Goal: Information Seeking & Learning: Learn about a topic

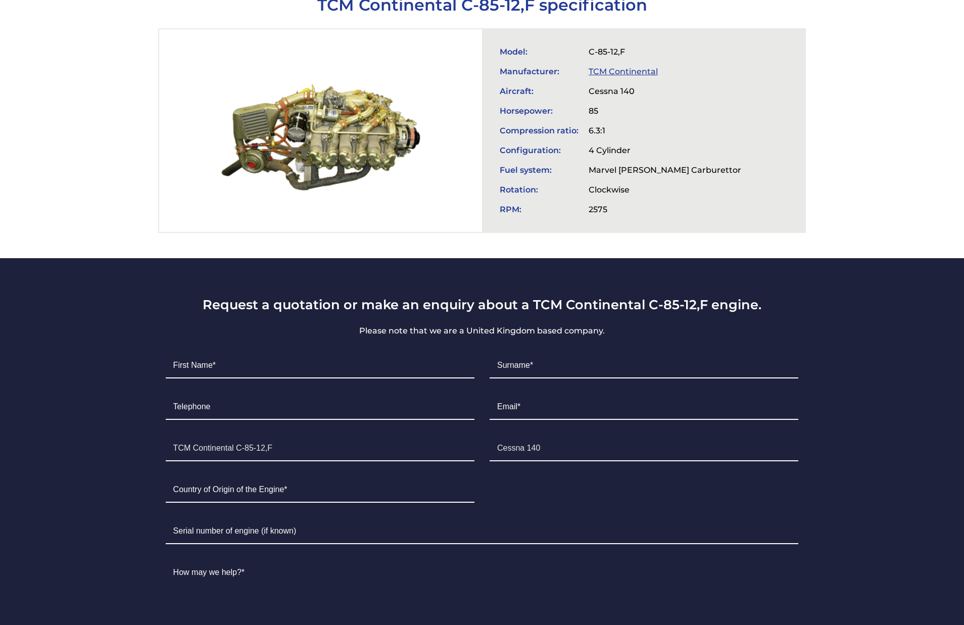
scroll to position [455, 0]
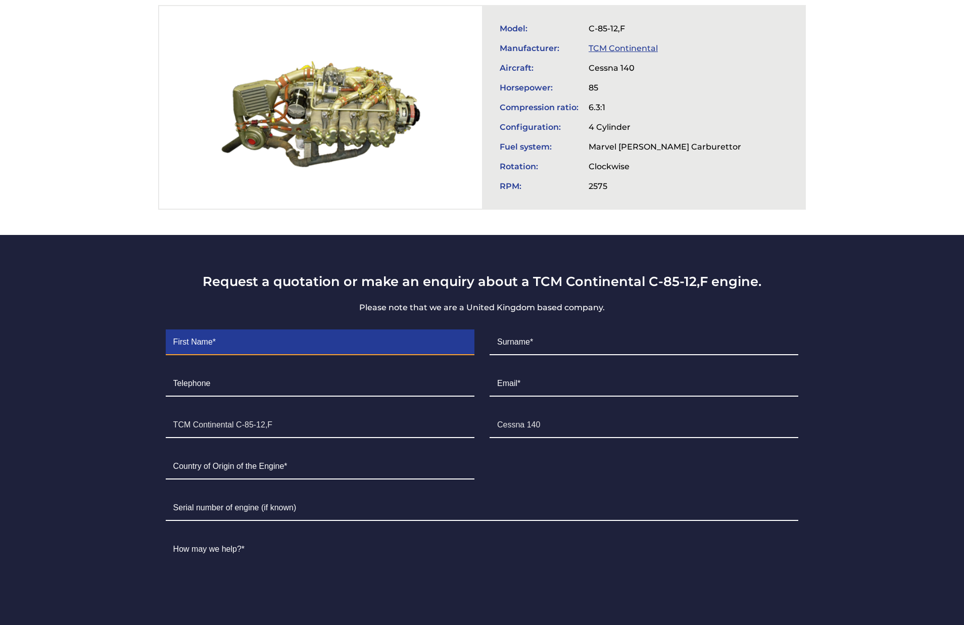
click at [270, 343] on input "Contact form" at bounding box center [320, 342] width 309 height 25
type input "[DEMOGRAPHIC_DATA]"
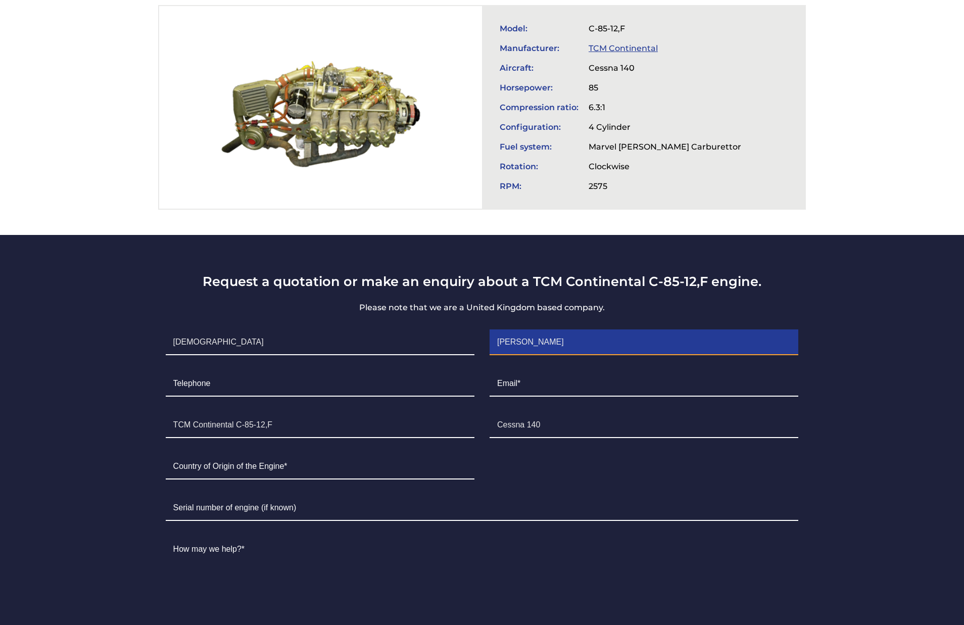
type input "[PERSON_NAME]"
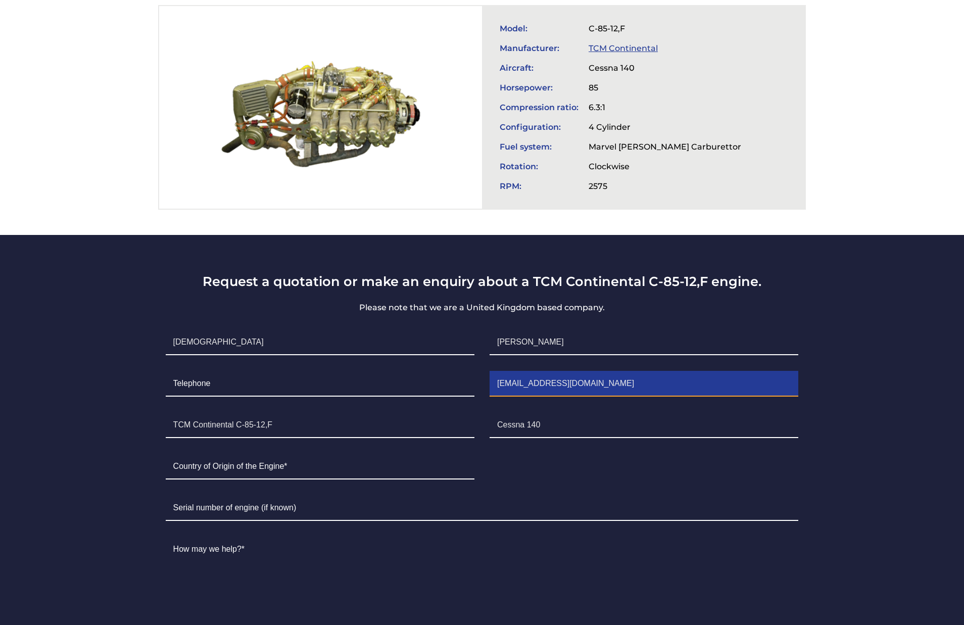
type input "[EMAIL_ADDRESS][DOMAIN_NAME]"
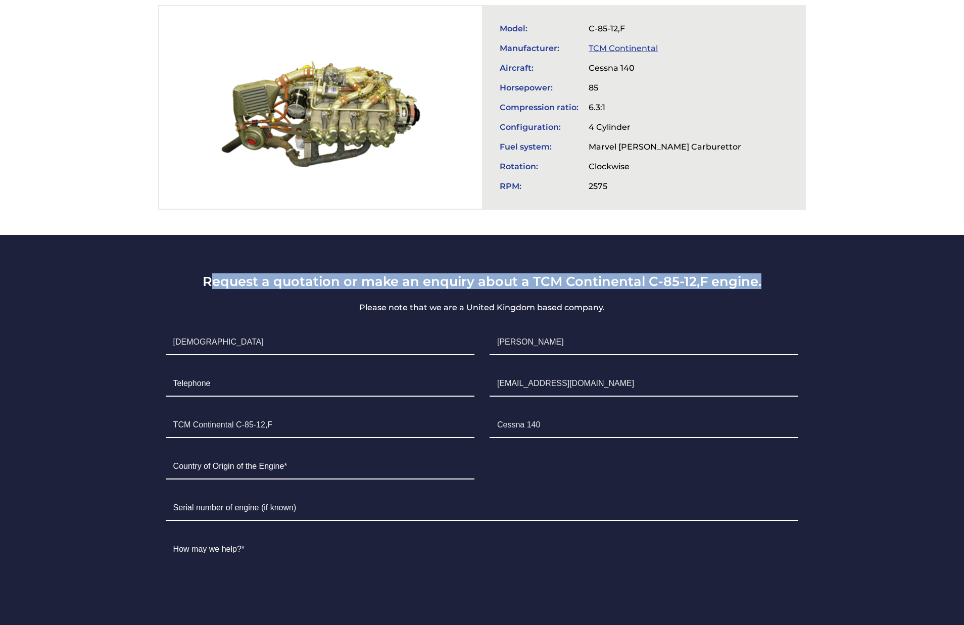
drag, startPoint x: 211, startPoint y: 275, endPoint x: 764, endPoint y: 274, distance: 552.9
click at [764, 274] on h3 "Request a quotation or make an enquiry about a TCM Continental C-85-12,F engine." at bounding box center [482, 281] width 648 height 16
copy h3 "equest a quotation or make an enquiry about a TCM Continental C-85-12,F engine."
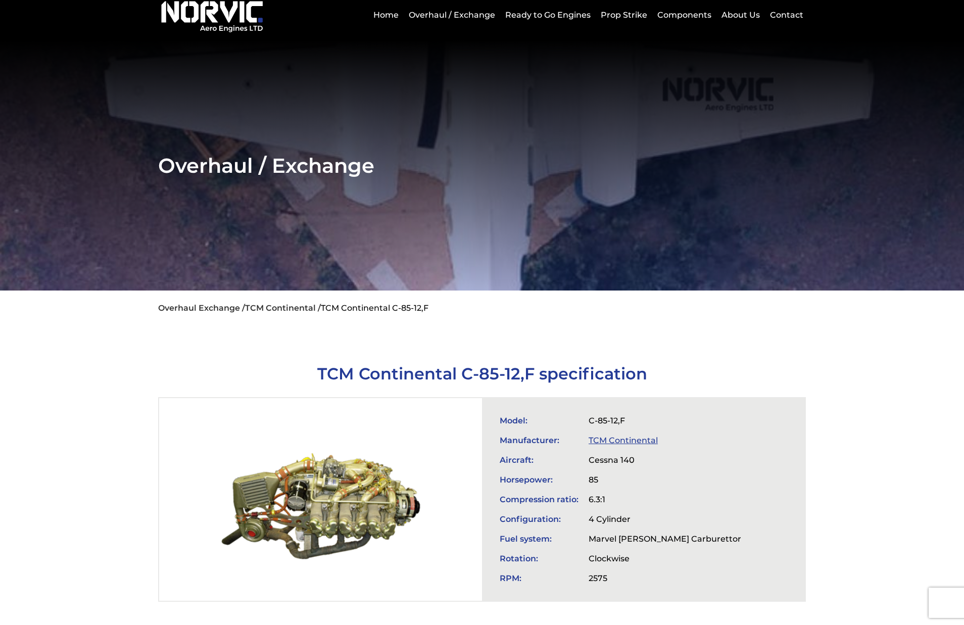
scroll to position [0, 0]
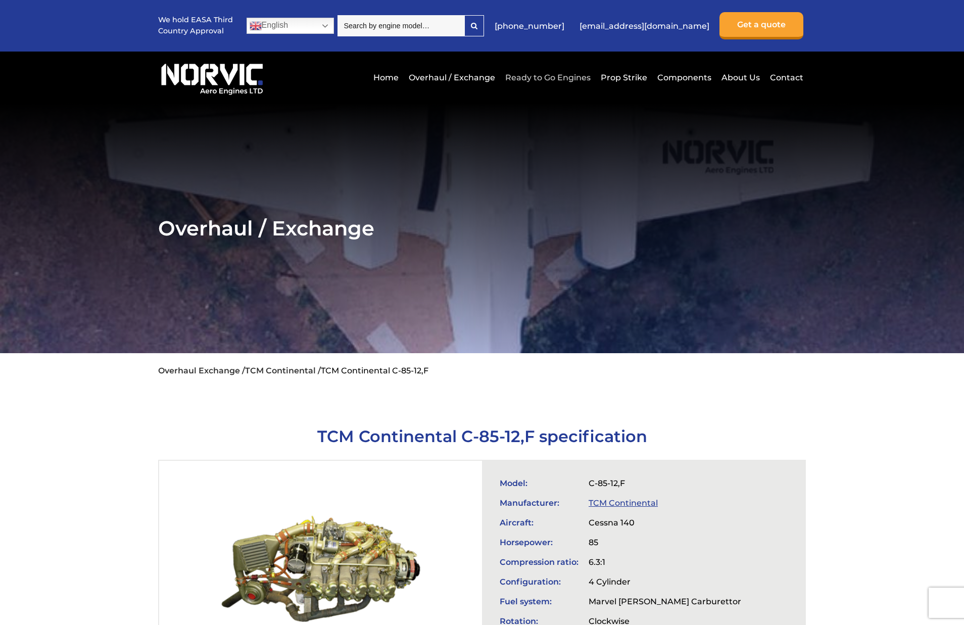
click at [559, 79] on link "Ready to Go Engines" at bounding box center [548, 77] width 90 height 25
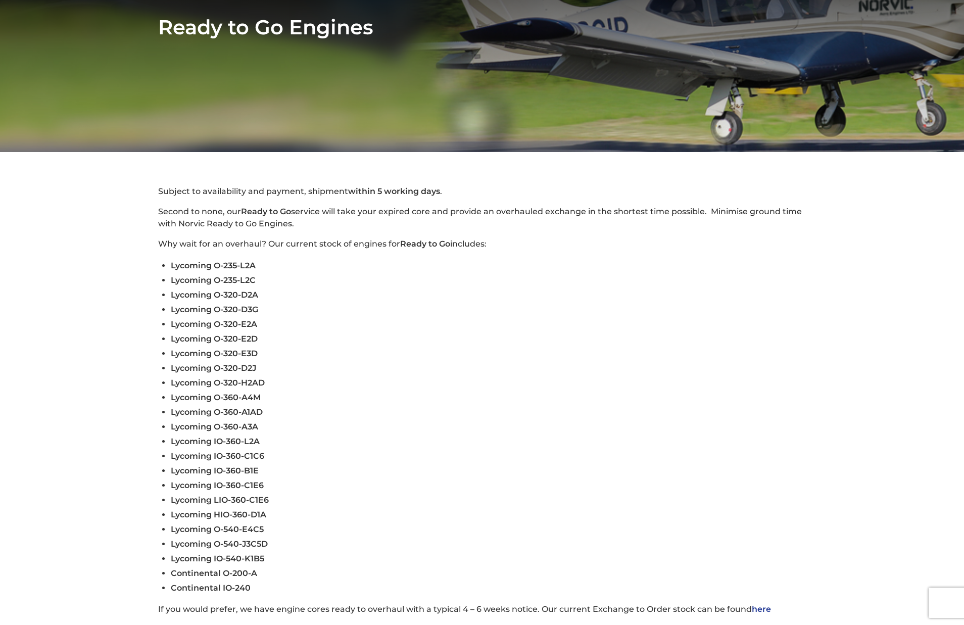
scroll to position [455, 0]
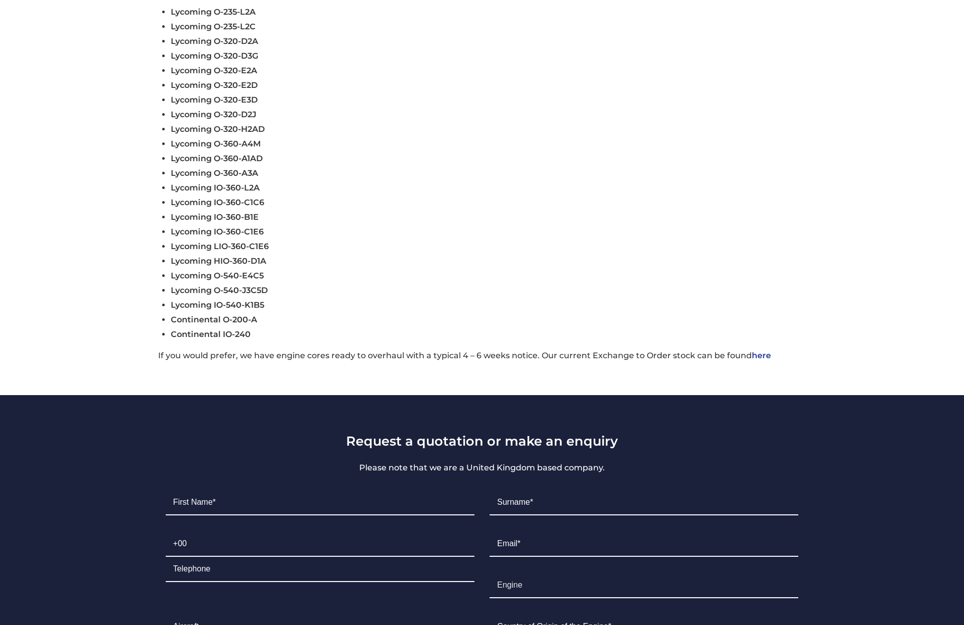
click at [233, 332] on span "Continental IO-240" at bounding box center [211, 334] width 80 height 10
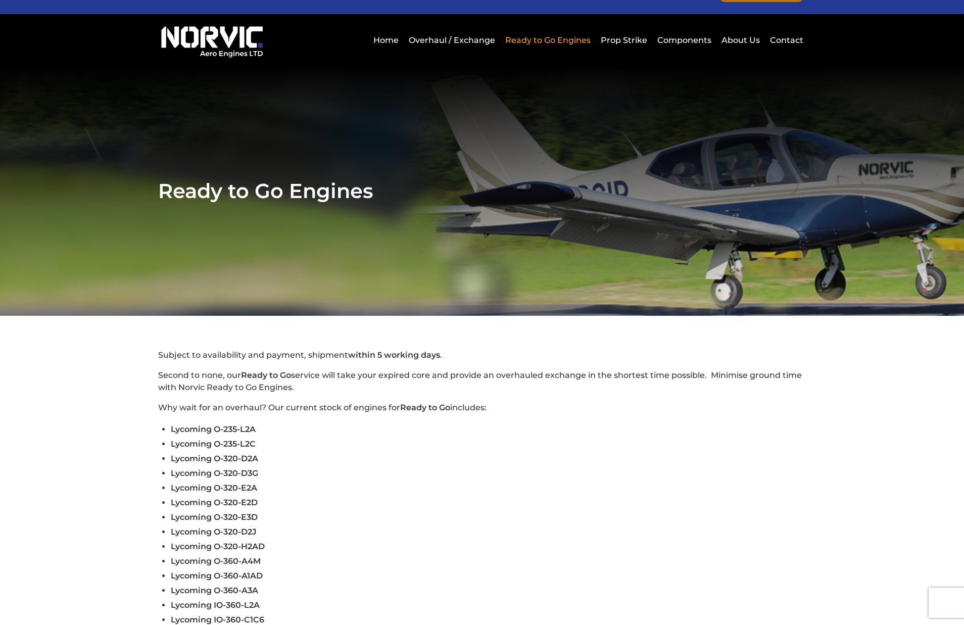
scroll to position [0, 0]
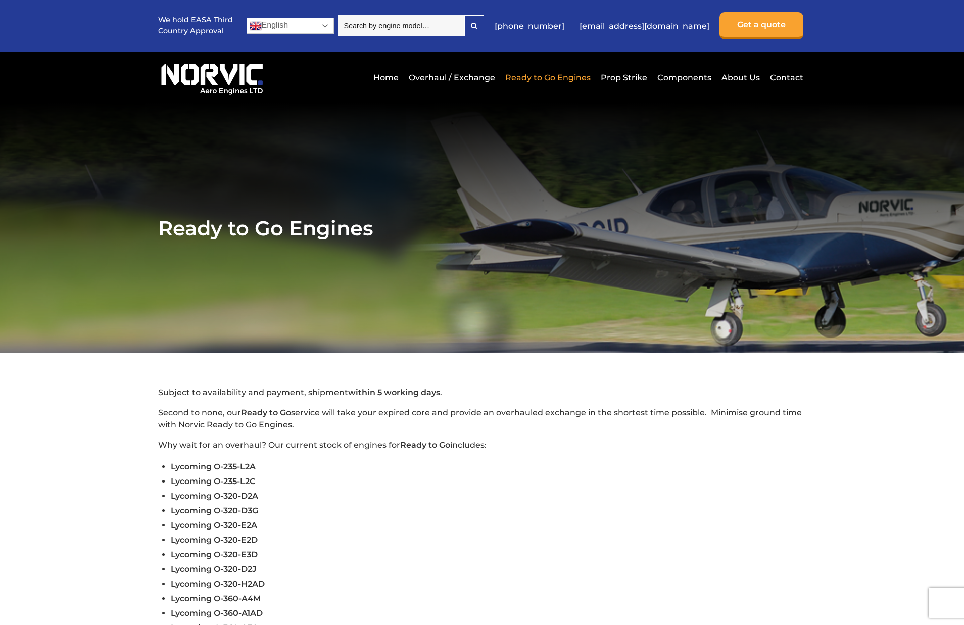
click at [267, 31] on link "English" at bounding box center [290, 26] width 87 height 16
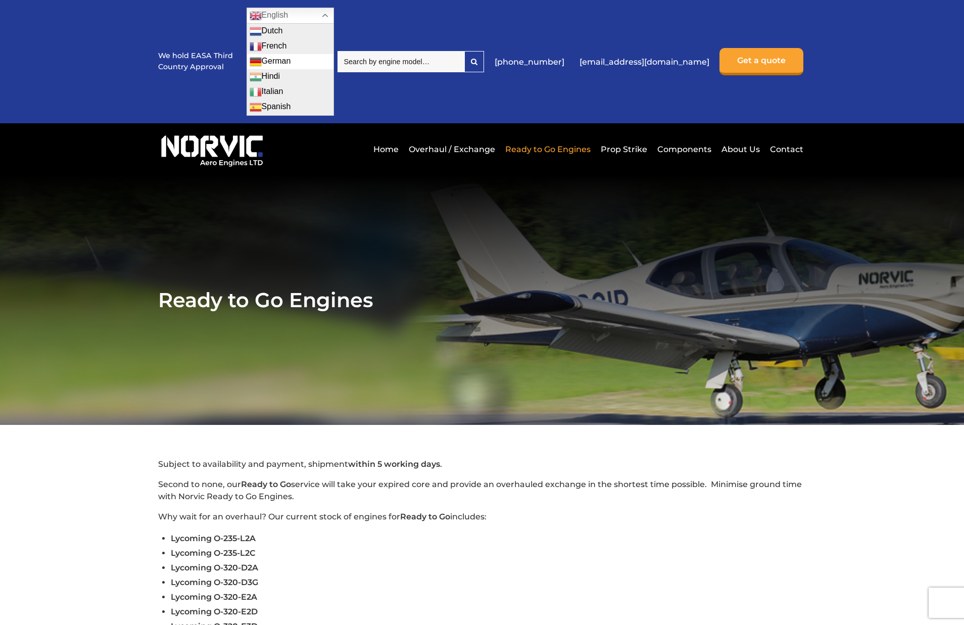
click at [280, 56] on link "German" at bounding box center [290, 61] width 86 height 15
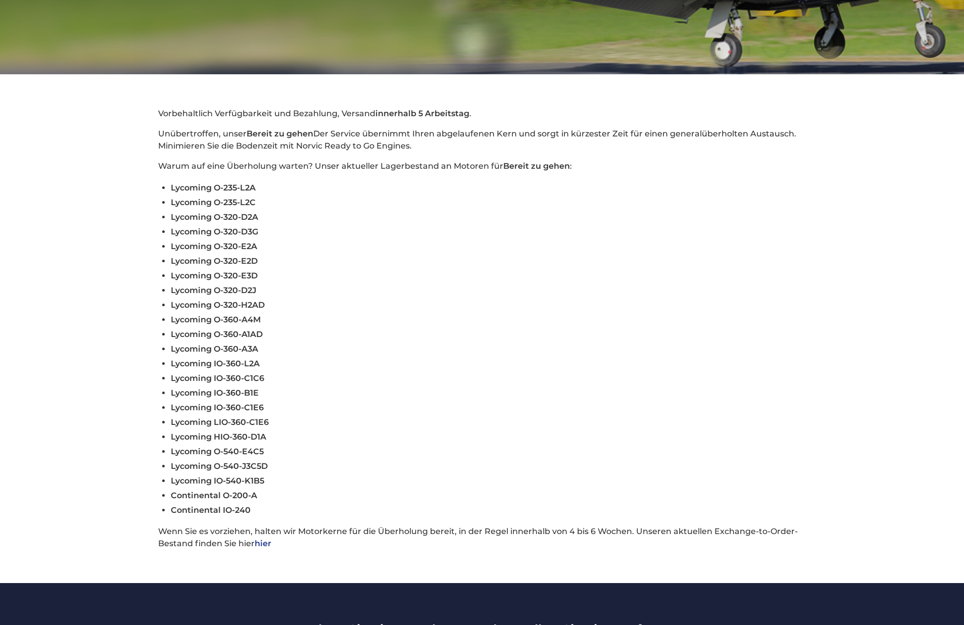
scroll to position [354, 0]
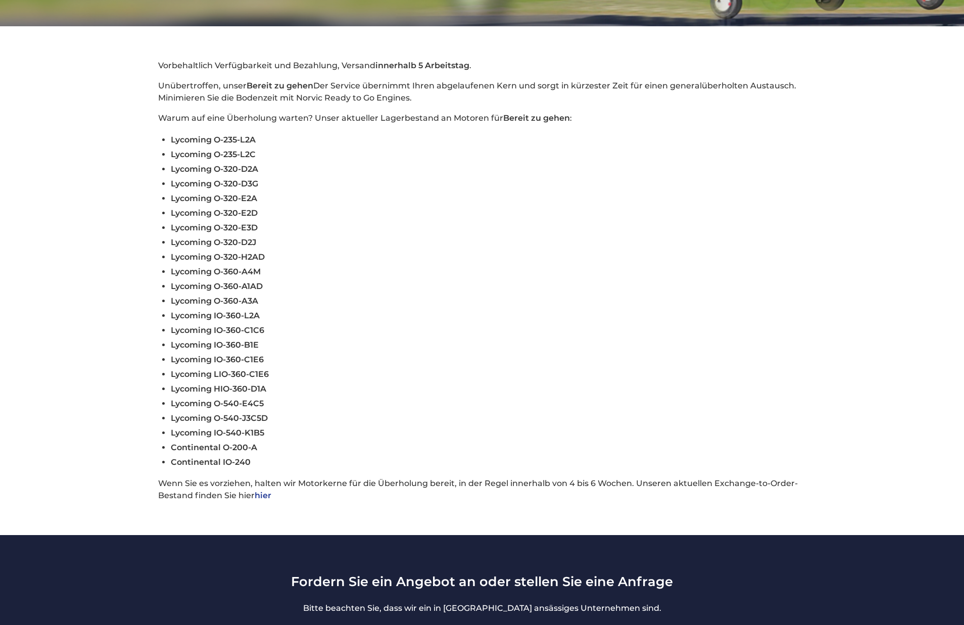
click at [268, 491] on link "hier" at bounding box center [263, 496] width 17 height 10
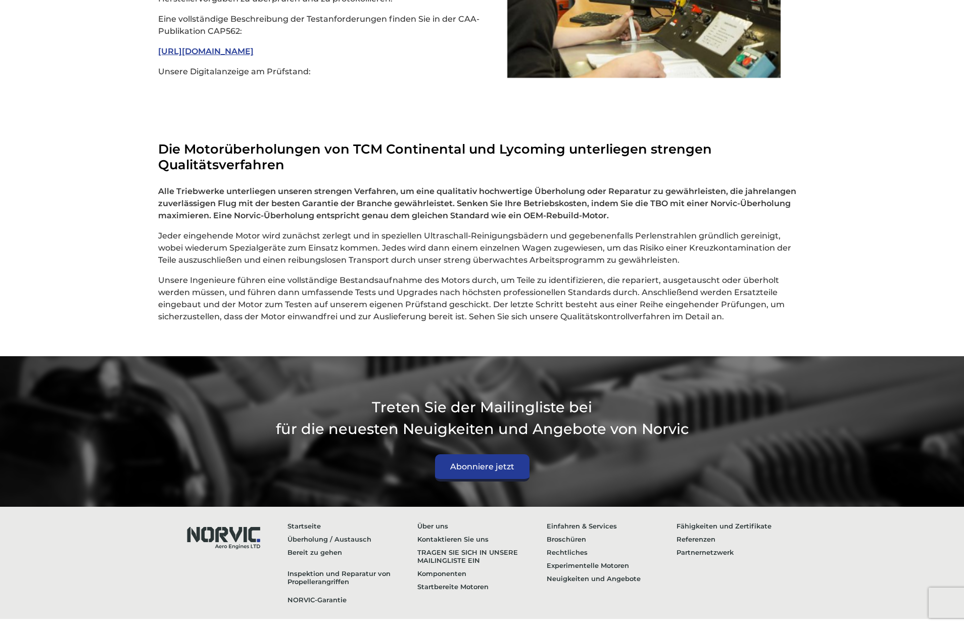
scroll to position [2683, 0]
